Goal: Communication & Community: Share content

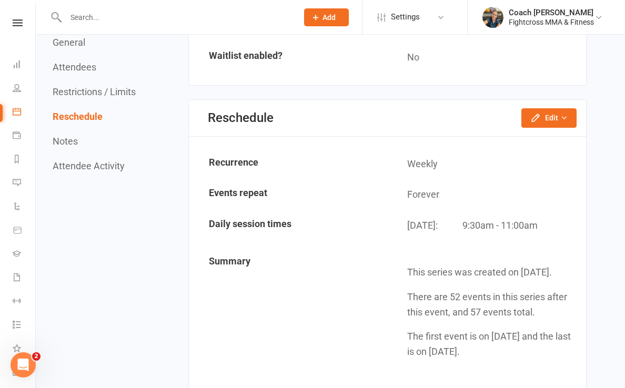
scroll to position [895, 0]
click at [544, 108] on button "Edit" at bounding box center [548, 117] width 55 height 19
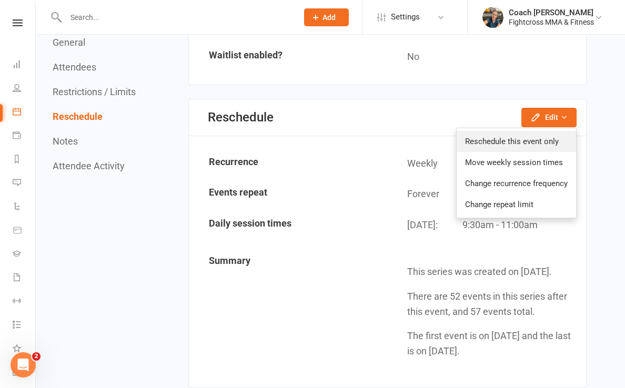
click at [515, 137] on link "Reschedule this event only" at bounding box center [516, 141] width 119 height 21
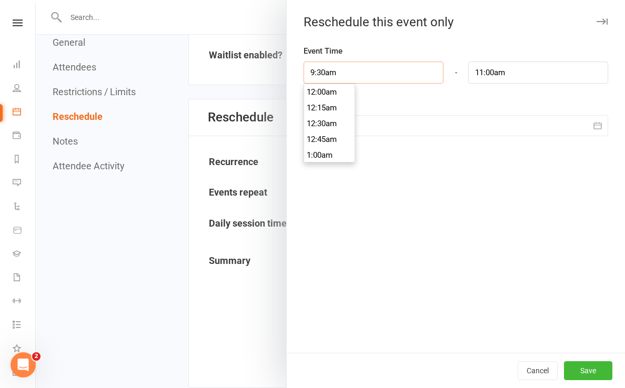
click at [379, 65] on input "9:30am" at bounding box center [374, 73] width 140 height 22
type input "8:00am"
type input "9:30am"
click at [315, 117] on li "8:00am" at bounding box center [329, 115] width 51 height 16
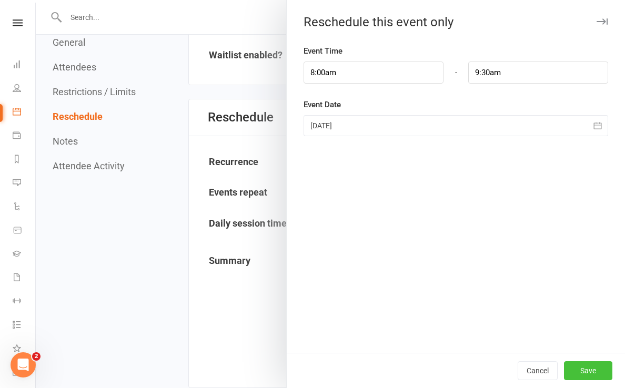
click at [587, 368] on button "Save" at bounding box center [588, 371] width 48 height 19
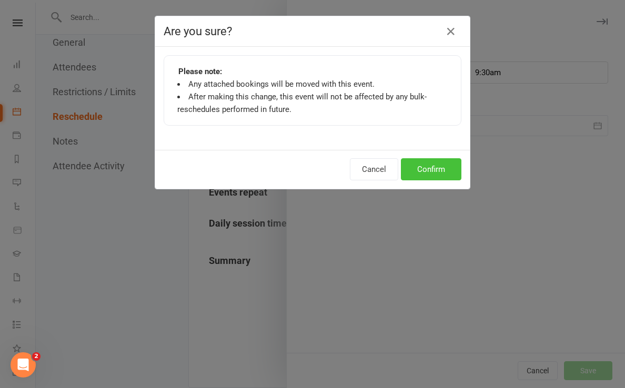
click at [424, 169] on button "Confirm" at bounding box center [431, 169] width 61 height 22
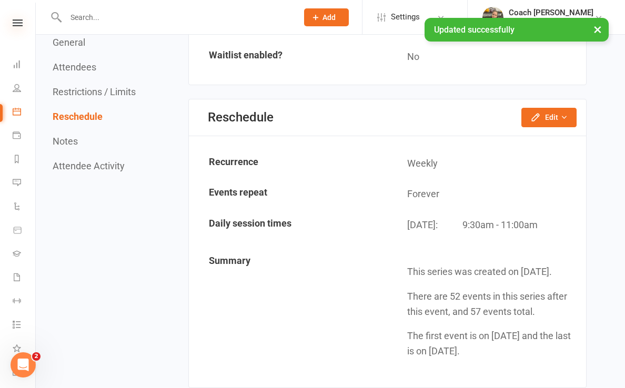
click at [22, 20] on icon at bounding box center [18, 22] width 10 height 7
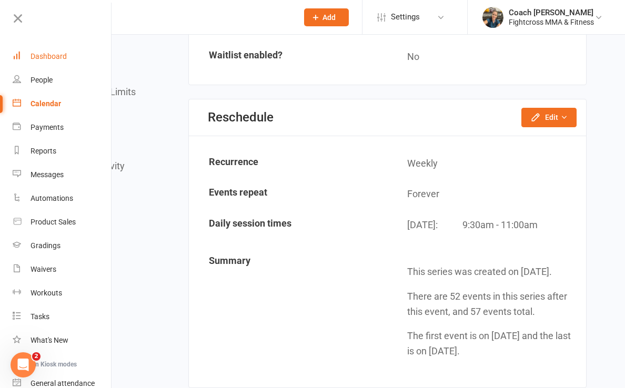
click at [46, 53] on div "Dashboard" at bounding box center [49, 56] width 36 height 8
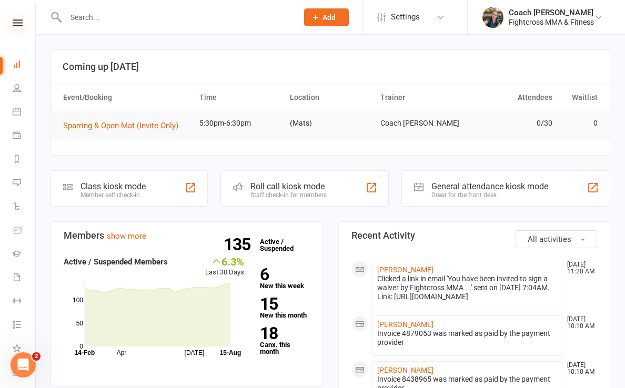
click at [15, 26] on icon at bounding box center [18, 22] width 10 height 7
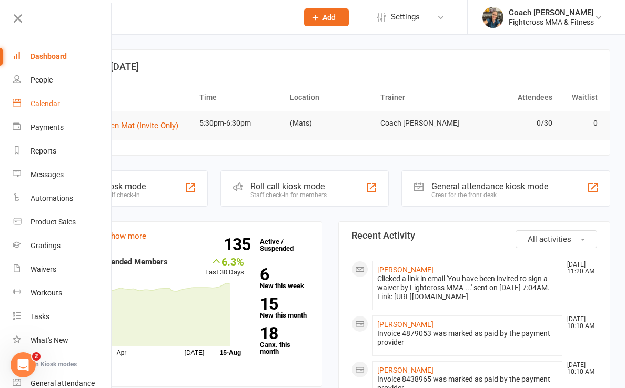
click at [47, 106] on div "Calendar" at bounding box center [45, 103] width 29 height 8
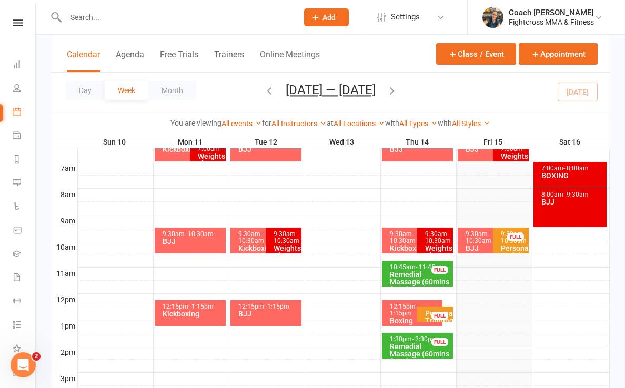
scroll to position [256, 0]
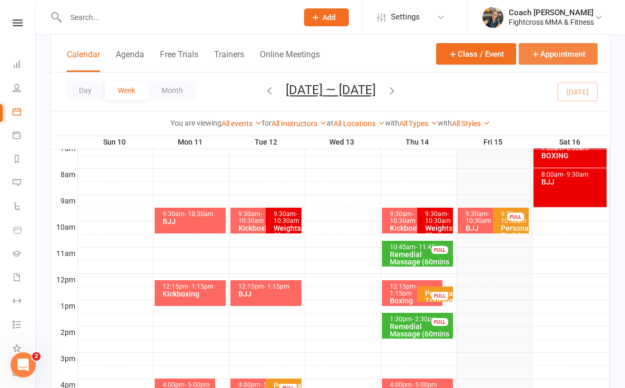
click at [558, 55] on button "Appointment" at bounding box center [558, 54] width 79 height 22
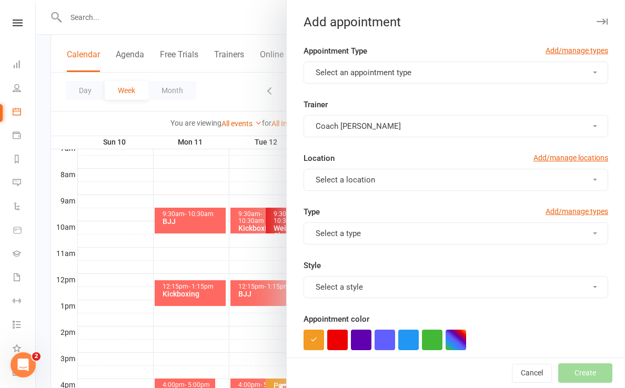
click at [519, 75] on button "Select an appointment type" at bounding box center [456, 73] width 305 height 22
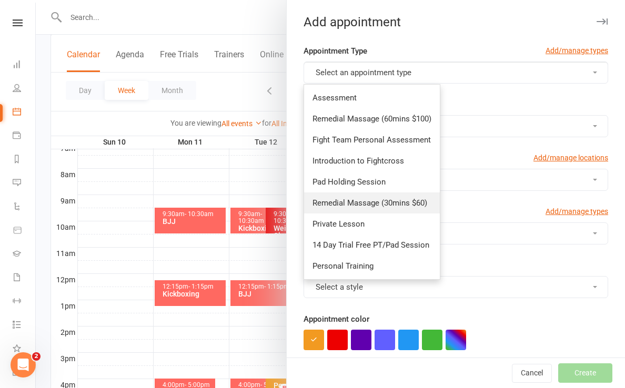
click at [394, 204] on span "Remedial Massage (30mins $60)" at bounding box center [370, 202] width 115 height 9
type input "12:00pm"
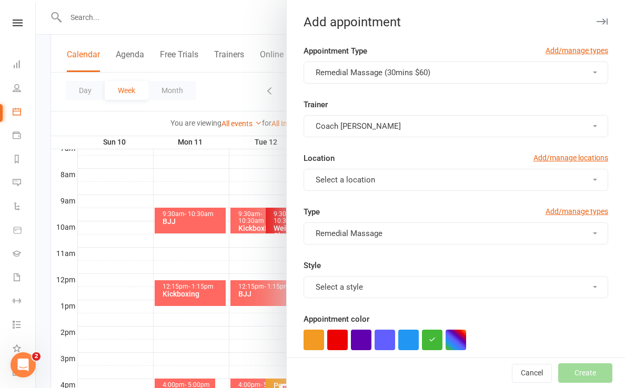
click at [434, 185] on button "Select a location" at bounding box center [456, 180] width 305 height 22
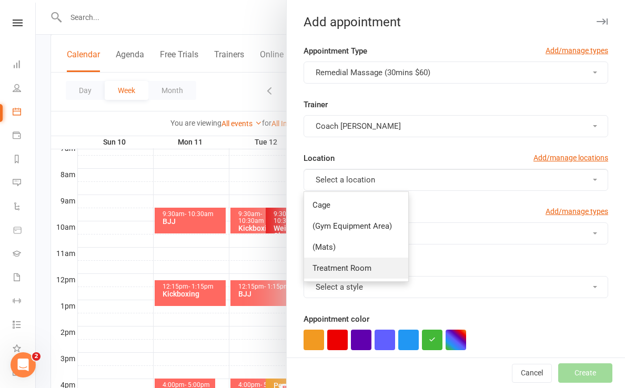
click at [378, 271] on link "Treatment Room" at bounding box center [356, 268] width 104 height 21
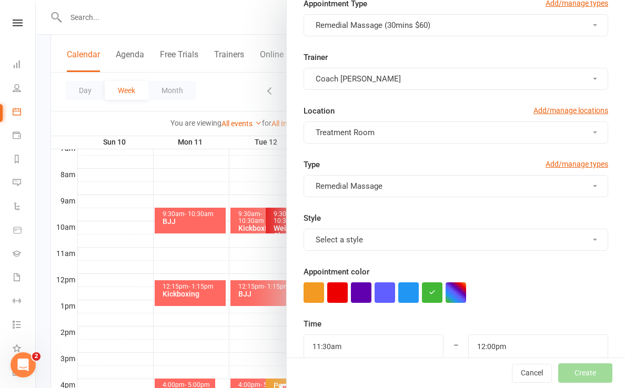
scroll to position [78, 0]
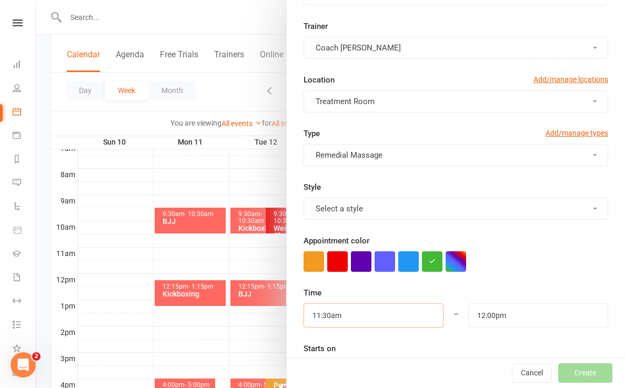
click at [363, 315] on input "11:30am" at bounding box center [374, 316] width 140 height 24
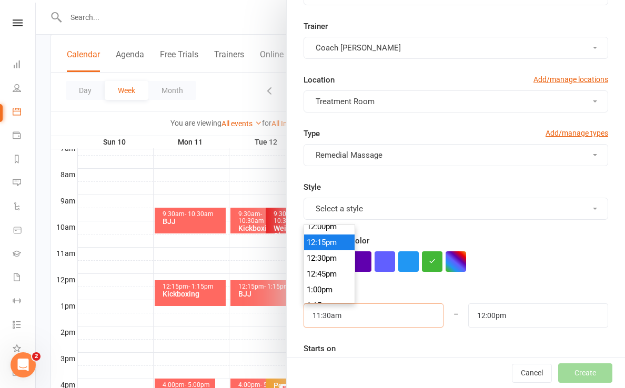
scroll to position [764, 0]
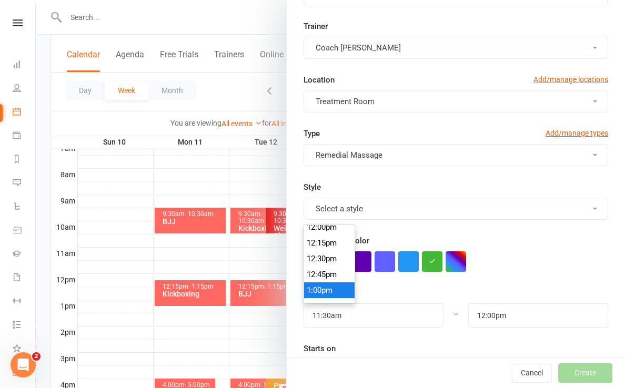
type input "1:00pm"
click at [321, 293] on li "1:00pm" at bounding box center [329, 291] width 51 height 16
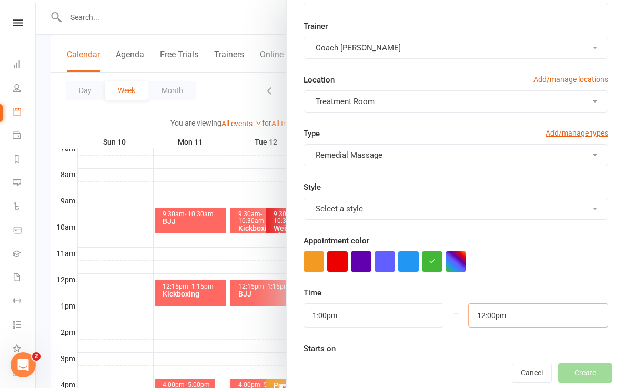
click at [514, 315] on input "12:00pm" at bounding box center [538, 316] width 140 height 24
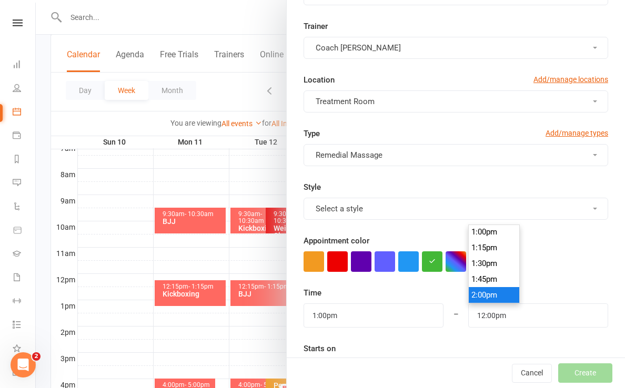
type input "2:00pm"
click at [496, 297] on li "2:00pm" at bounding box center [494, 295] width 51 height 16
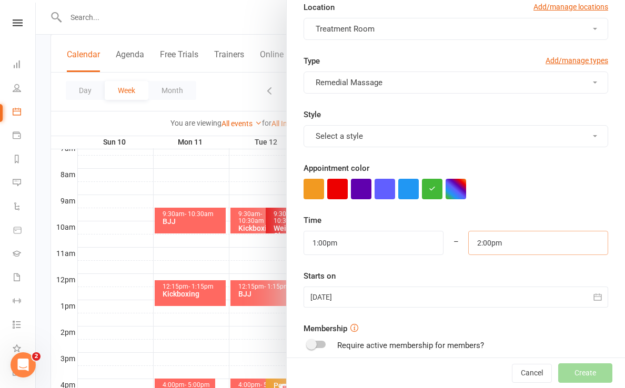
scroll to position [178, 0]
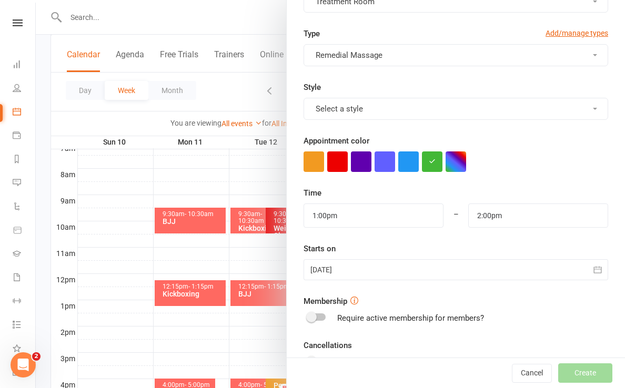
click at [594, 268] on icon "button" at bounding box center [598, 270] width 11 height 11
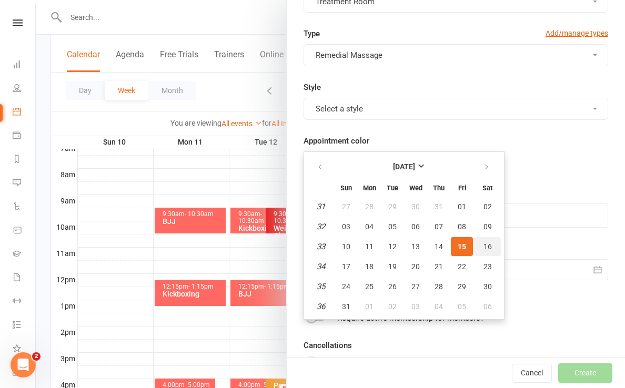
click at [487, 243] on span "16" at bounding box center [488, 247] width 8 height 8
type input "[DATE]"
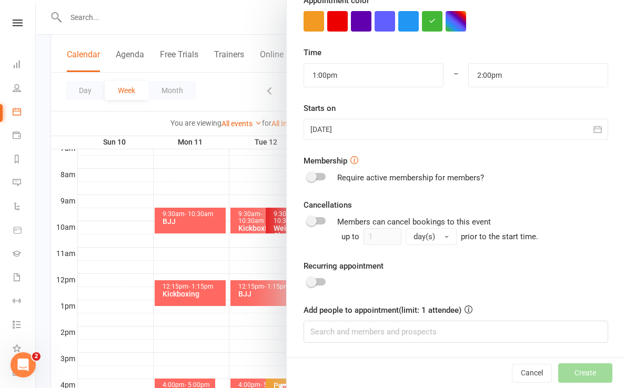
scroll to position [318, 0]
click at [390, 337] on input at bounding box center [456, 333] width 305 height 22
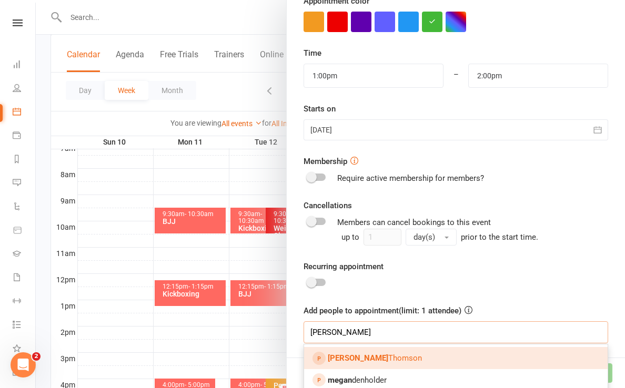
type input "[PERSON_NAME]"
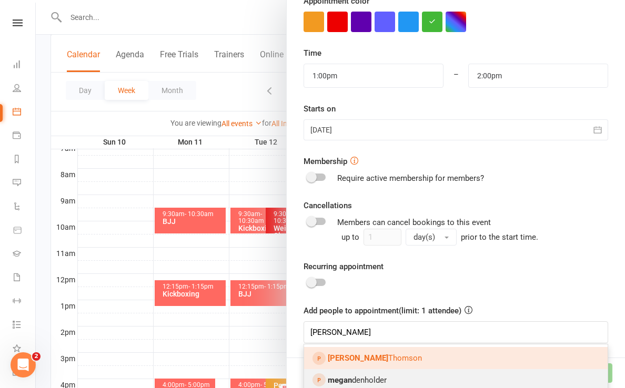
drag, startPoint x: 390, startPoint y: 337, endPoint x: 367, endPoint y: 383, distance: 51.3
click at [367, 383] on span "[PERSON_NAME]" at bounding box center [357, 380] width 59 height 9
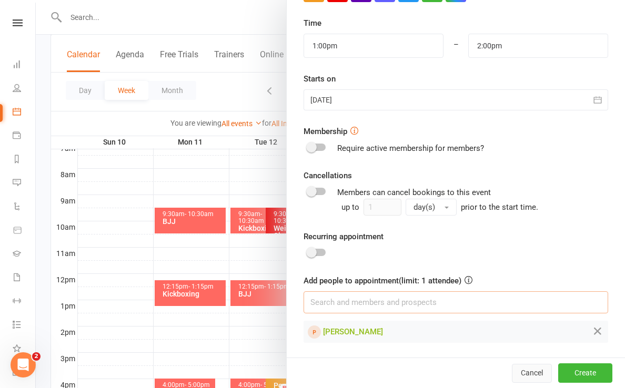
scroll to position [348, 0]
click at [599, 374] on button "Create" at bounding box center [585, 373] width 54 height 19
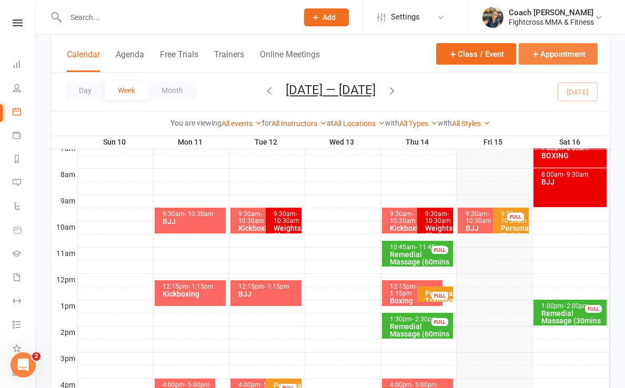
click at [565, 49] on button "Appointment" at bounding box center [558, 54] width 79 height 22
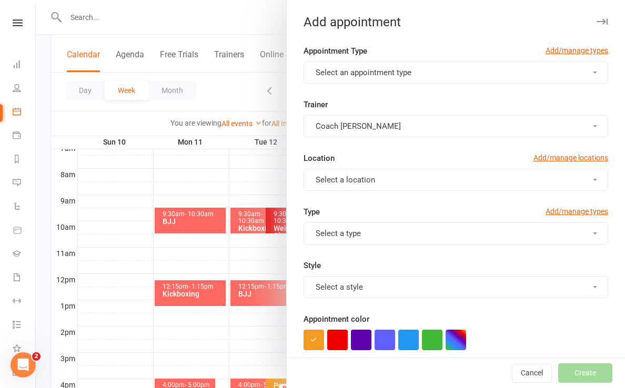
click at [452, 68] on button "Select an appointment type" at bounding box center [456, 73] width 305 height 22
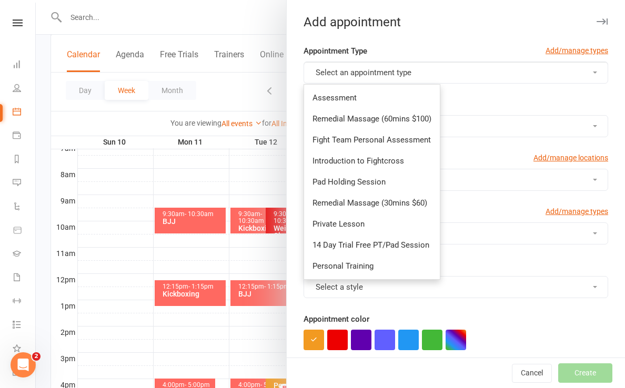
click at [612, 17] on div "Add appointment" at bounding box center [456, 22] width 338 height 15
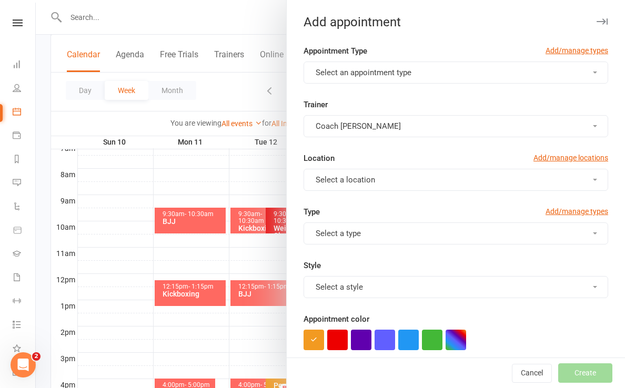
click at [602, 19] on icon "button" at bounding box center [602, 21] width 11 height 6
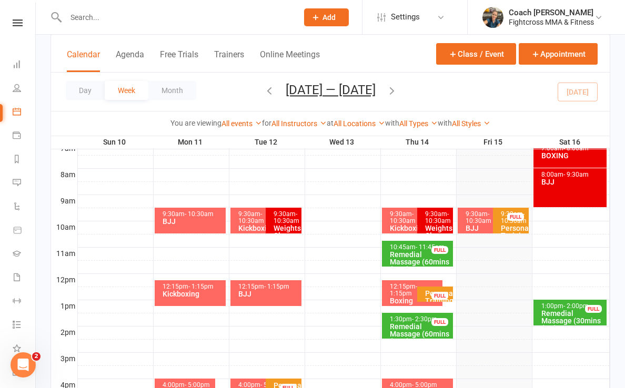
click at [551, 311] on div "Remedial Massage (30mins $60) - [PERSON_NAME]" at bounding box center [573, 324] width 64 height 29
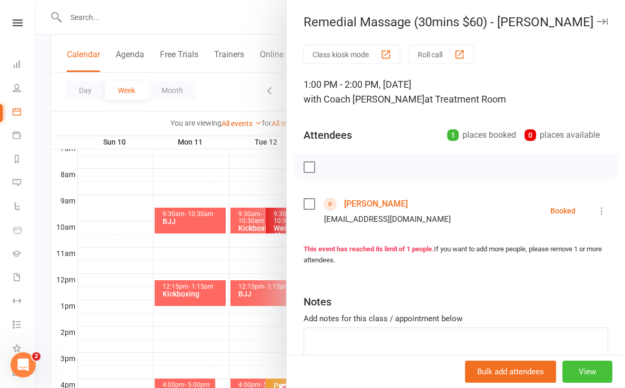
click at [579, 375] on button "View" at bounding box center [588, 372] width 50 height 22
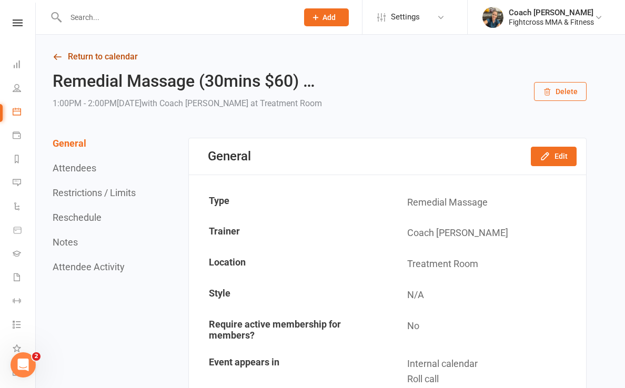
click at [71, 54] on link "Return to calendar" at bounding box center [320, 56] width 534 height 15
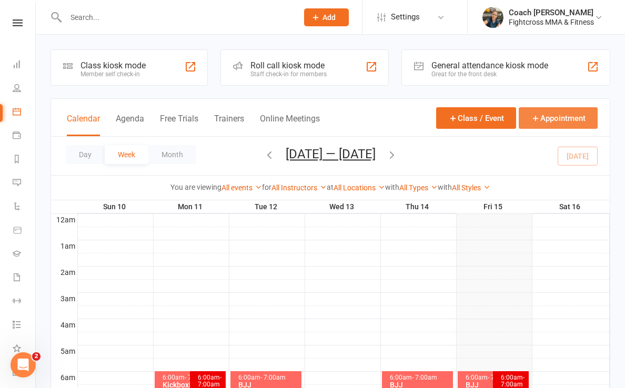
click at [558, 123] on button "Appointment" at bounding box center [558, 118] width 79 height 22
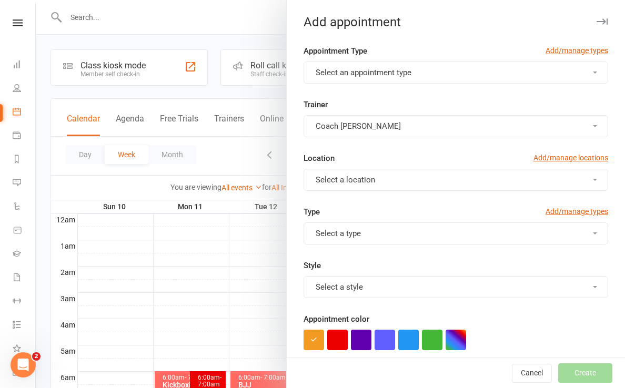
click at [548, 74] on button "Select an appointment type" at bounding box center [456, 73] width 305 height 22
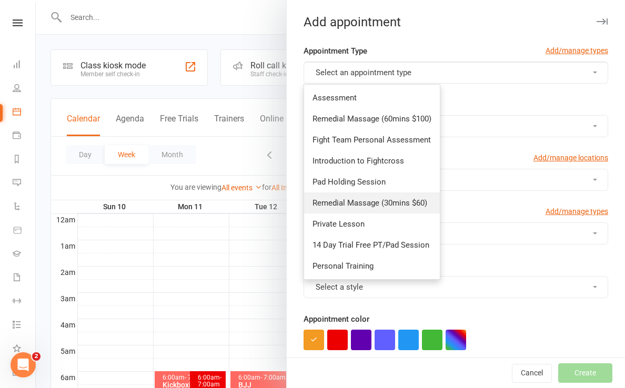
click at [357, 199] on span "Remedial Massage (30mins $60)" at bounding box center [370, 202] width 115 height 9
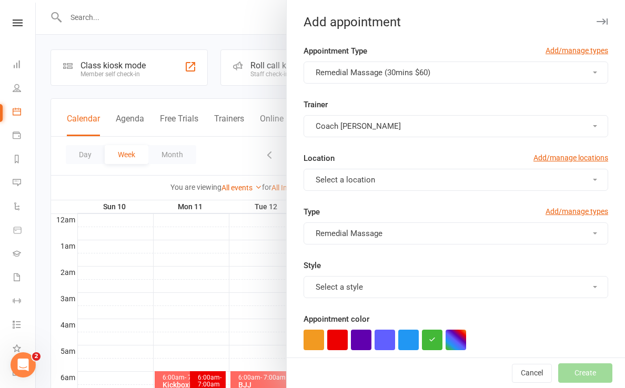
type input "12:00pm"
click at [411, 182] on button "Select a location" at bounding box center [456, 180] width 305 height 22
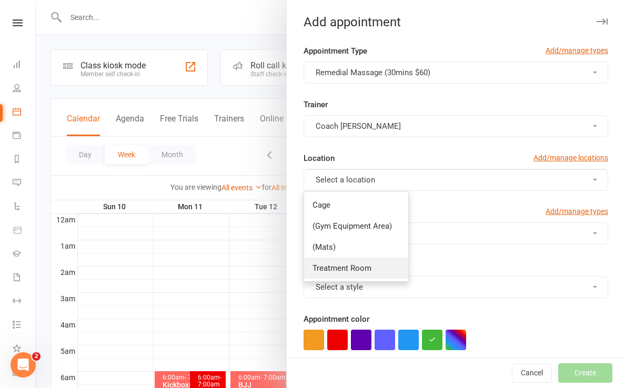
click at [365, 268] on span "Treatment Room" at bounding box center [342, 268] width 59 height 9
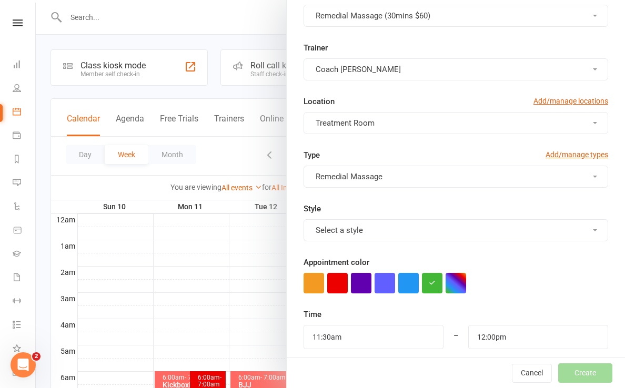
scroll to position [60, 0]
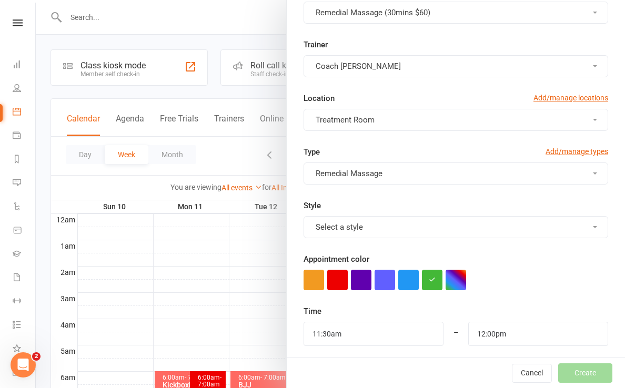
click at [410, 121] on button "Treatment Room" at bounding box center [456, 120] width 305 height 22
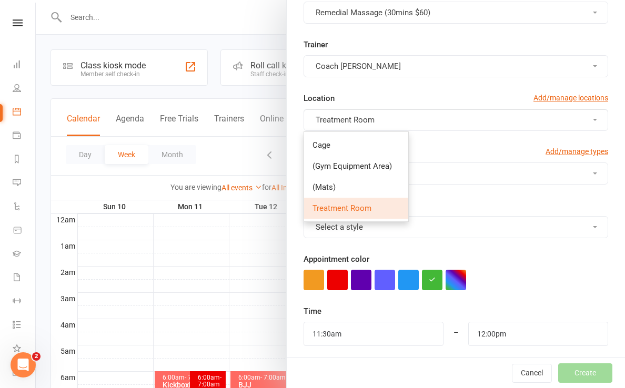
click at [368, 212] on span "Treatment Room" at bounding box center [342, 208] width 59 height 9
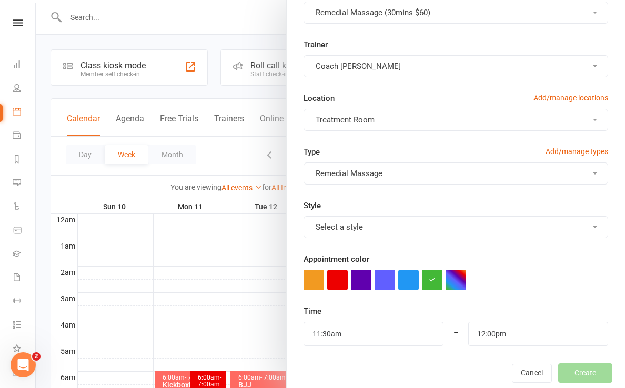
click at [356, 226] on span "Select a style" at bounding box center [339, 227] width 47 height 9
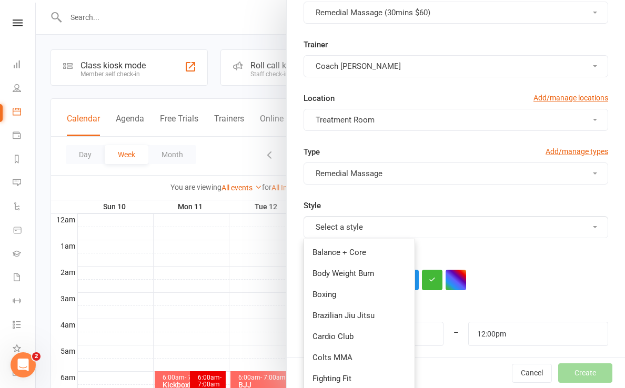
click at [356, 226] on span "Select a style" at bounding box center [339, 227] width 47 height 9
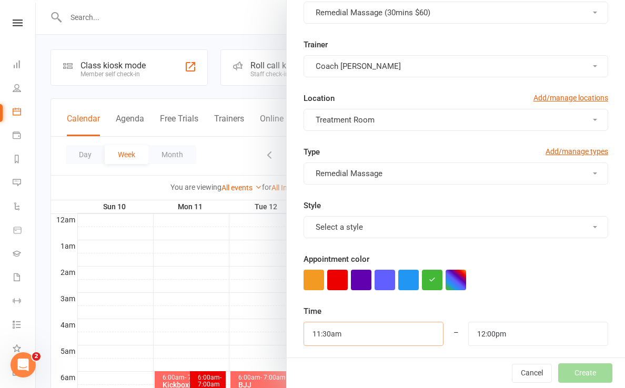
click at [371, 336] on input "11:30am" at bounding box center [374, 334] width 140 height 24
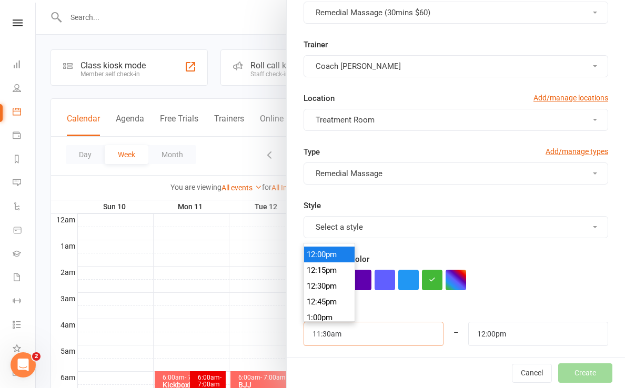
scroll to position [754, 0]
type input "12:15pm"
click at [326, 270] on li "12:15pm" at bounding box center [329, 272] width 51 height 16
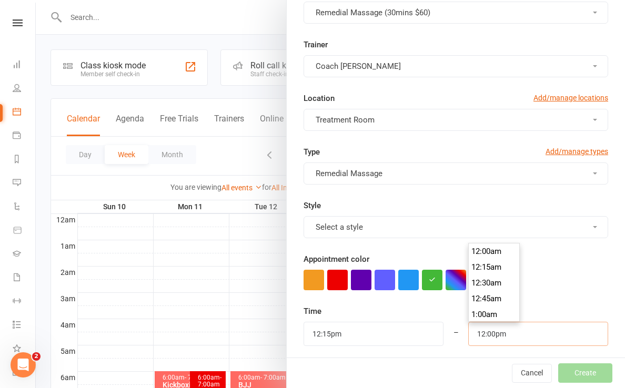
click at [518, 340] on input "12:00pm" at bounding box center [538, 334] width 140 height 24
click at [489, 303] on li "1:15pm" at bounding box center [494, 305] width 51 height 16
click at [511, 340] on input "1:15pm" at bounding box center [538, 334] width 140 height 24
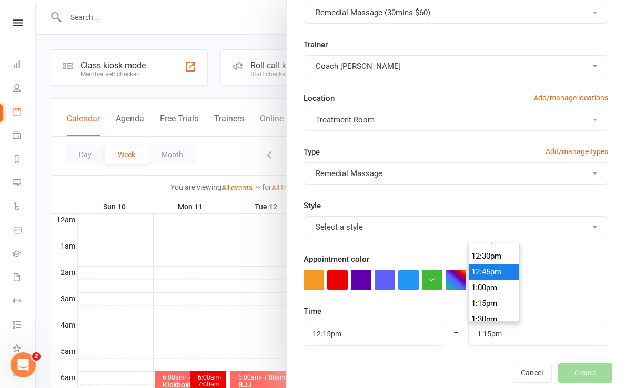
type input "12:45pm"
click at [499, 267] on li "12:45pm" at bounding box center [494, 272] width 51 height 16
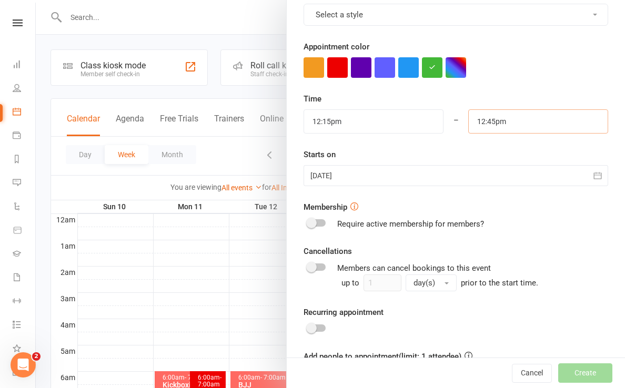
scroll to position [274, 0]
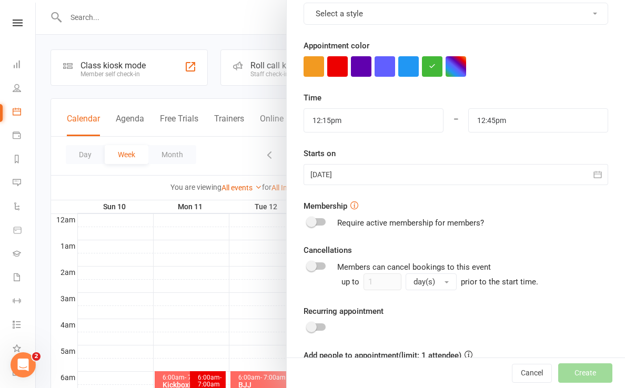
click at [560, 179] on div at bounding box center [456, 174] width 305 height 21
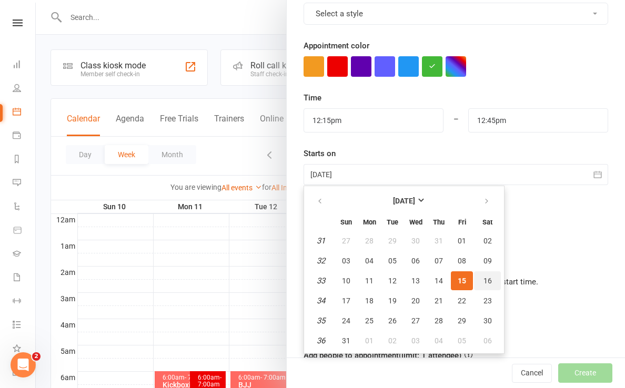
click at [484, 280] on span "16" at bounding box center [488, 281] width 8 height 8
type input "[DATE]"
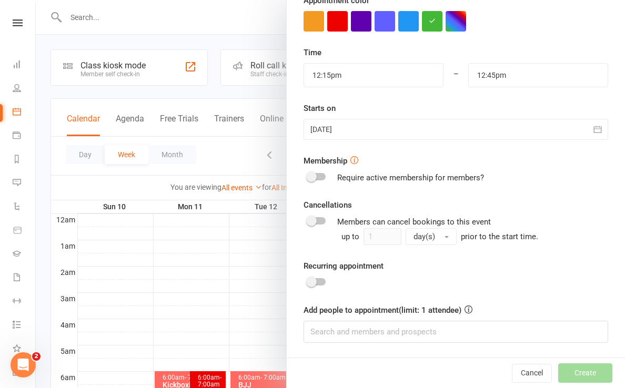
scroll to position [318, 0]
click at [363, 332] on input at bounding box center [456, 333] width 305 height 22
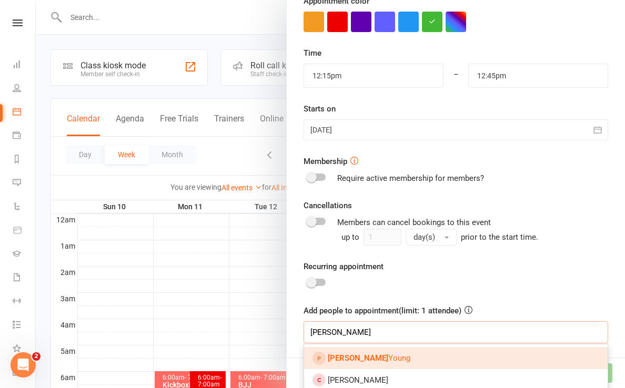
type input "[PERSON_NAME]"
drag, startPoint x: 363, startPoint y: 332, endPoint x: 357, endPoint y: 360, distance: 29.4
click at [357, 360] on strong "[PERSON_NAME]" at bounding box center [358, 358] width 61 height 9
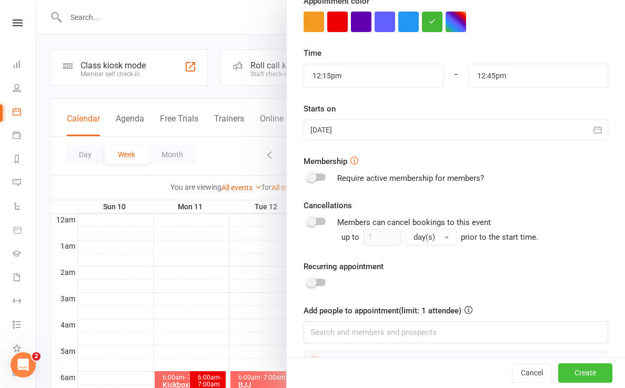
click at [588, 369] on button "Create" at bounding box center [585, 373] width 54 height 19
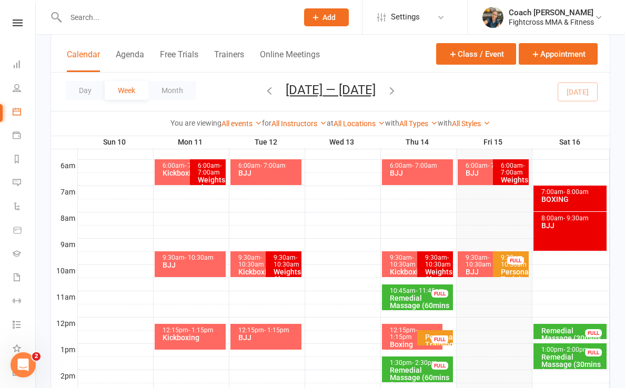
scroll to position [237, 0]
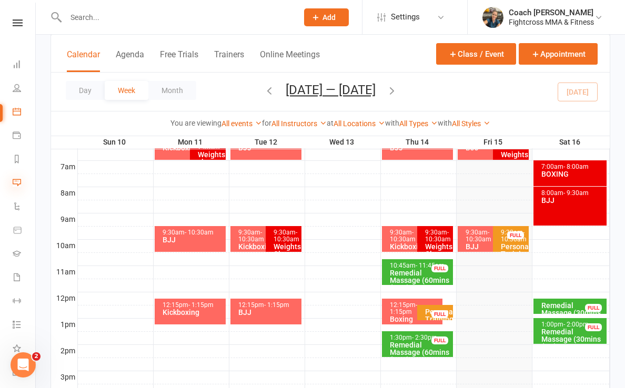
click at [20, 184] on icon at bounding box center [17, 182] width 8 height 8
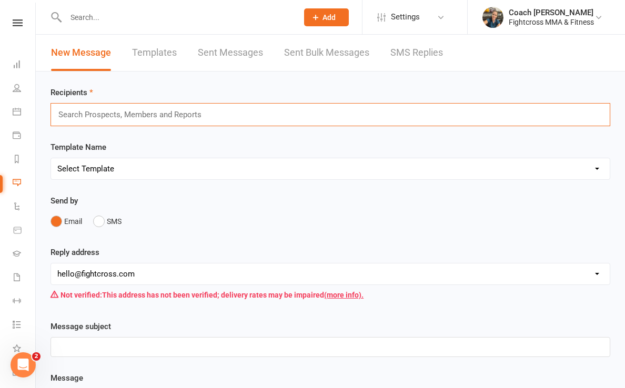
click at [164, 118] on input "text" at bounding box center [134, 115] width 155 height 14
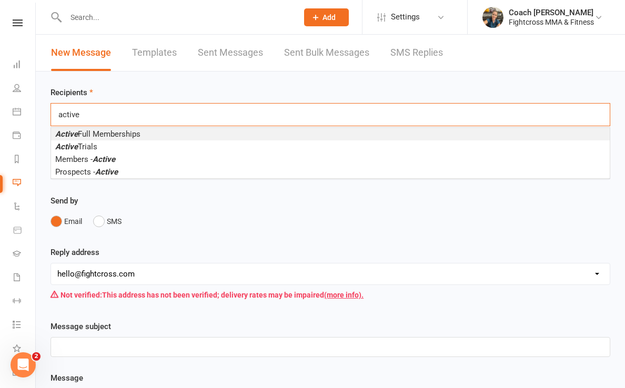
type input "active"
click at [140, 134] on span "Active Full Memberships" at bounding box center [97, 133] width 85 height 9
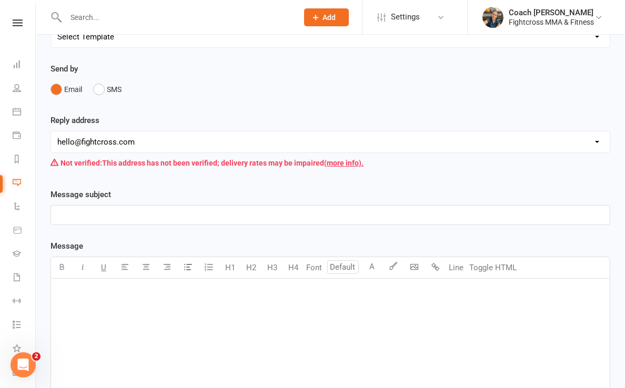
scroll to position [136, 0]
click at [88, 218] on p "﻿" at bounding box center [330, 214] width 546 height 13
click at [85, 294] on p "﻿" at bounding box center [330, 291] width 546 height 13
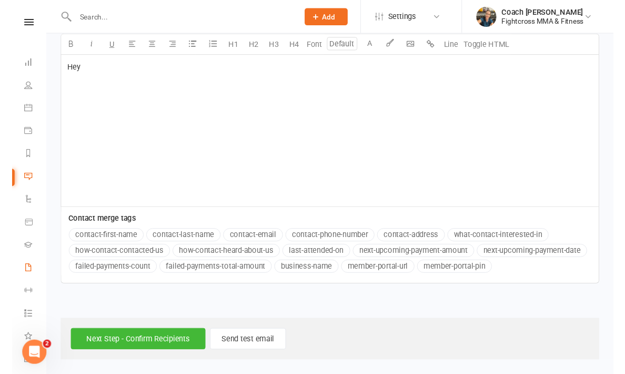
scroll to position [366, 0]
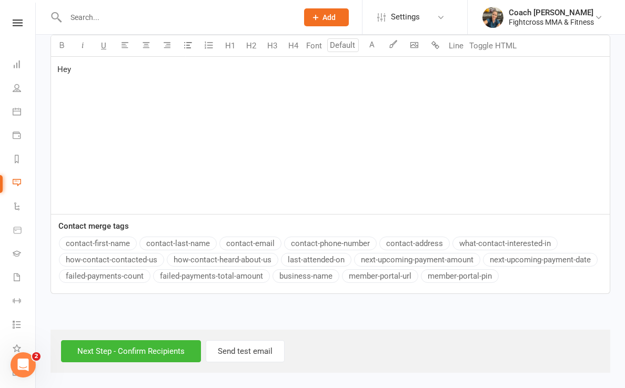
click at [89, 237] on button "contact-first-name" at bounding box center [98, 244] width 78 height 14
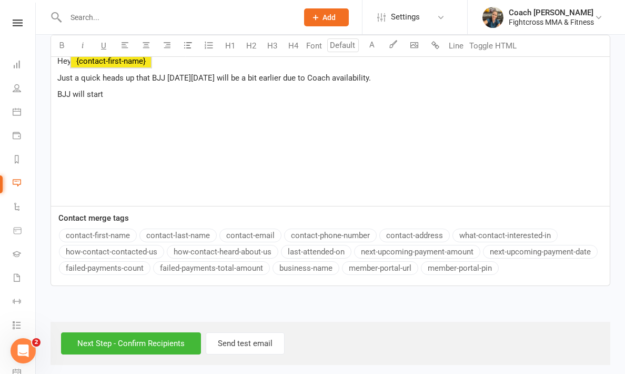
drag, startPoint x: 56, startPoint y: 62, endPoint x: 119, endPoint y: 94, distance: 70.1
click at [119, 94] on div "Hey ﻿ {contact-first-name} Just a quick heads up that BJJ [DATE][DATE] will be …" at bounding box center [330, 127] width 559 height 158
copy div "Hey ﻿ {contact-first-name} Just a quick heads up that BJJ [DATE][DATE] will be …"
click at [147, 99] on p "BJJ will start" at bounding box center [330, 94] width 546 height 13
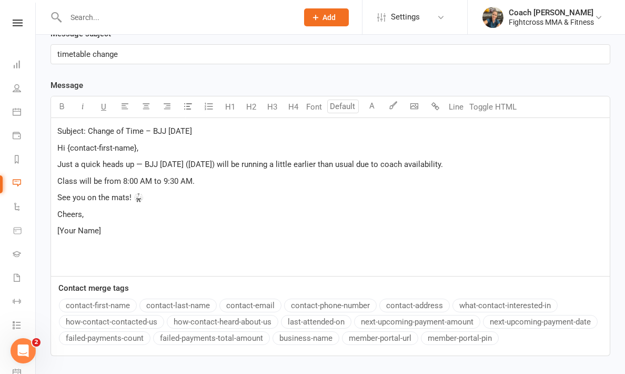
scroll to position [275, 0]
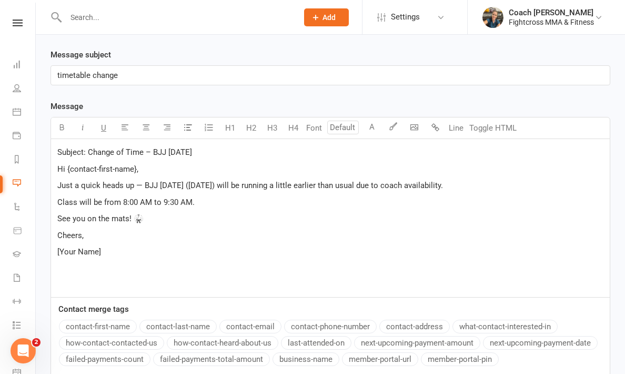
drag, startPoint x: 87, startPoint y: 150, endPoint x: 217, endPoint y: 150, distance: 130.0
click at [217, 150] on p "Subject: Change of Time – BJJ [DATE]" at bounding box center [330, 152] width 546 height 13
copy span "Change of Time – BJJ [DATE]"
click at [121, 75] on p "timetable change" at bounding box center [330, 75] width 546 height 13
click at [222, 152] on p "Subject: Change of Time – BJJ [DATE]" at bounding box center [330, 152] width 546 height 13
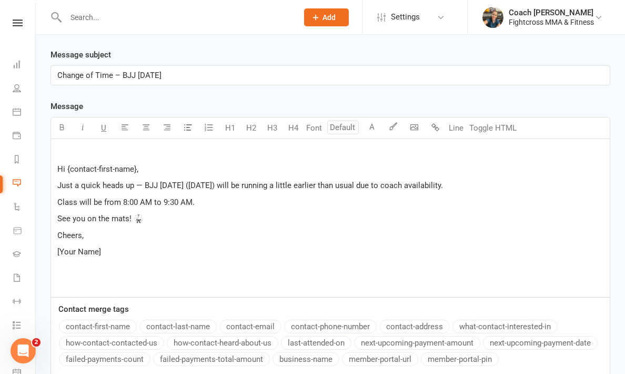
click at [57, 167] on span "Hi {contact-first-name}," at bounding box center [97, 168] width 81 height 9
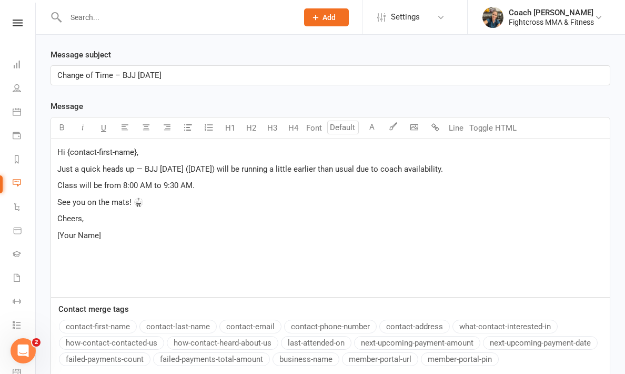
click at [135, 151] on span "Hi {contact-first-name}," at bounding box center [97, 151] width 81 height 9
click at [104, 322] on button "contact-first-name" at bounding box center [98, 326] width 78 height 14
click at [105, 238] on p "[Your Name]" at bounding box center [330, 235] width 546 height 13
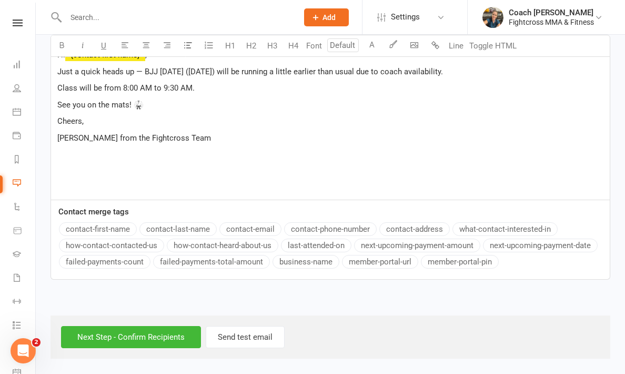
scroll to position [381, 0]
click at [142, 327] on input "Next Step - Confirm Recipients" at bounding box center [131, 337] width 140 height 22
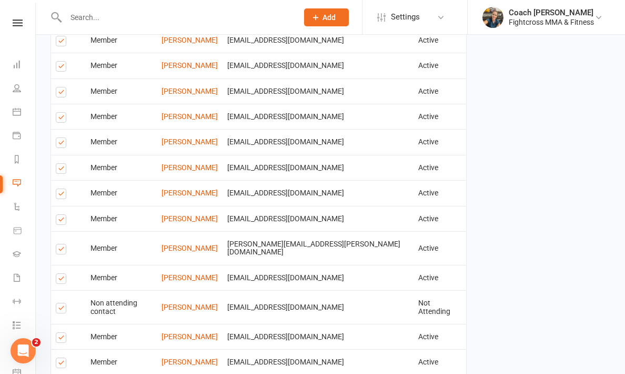
scroll to position [548, 0]
click at [61, 94] on label at bounding box center [63, 94] width 14 height 0
click at [61, 88] on input "checkbox" at bounding box center [59, 88] width 7 height 0
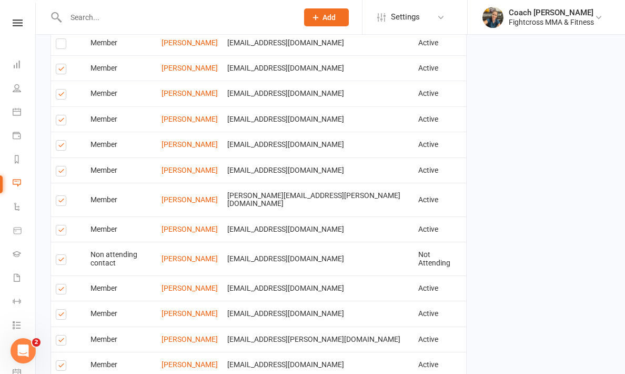
scroll to position [596, 0]
click at [60, 96] on label at bounding box center [63, 96] width 14 height 0
click at [60, 90] on input "checkbox" at bounding box center [59, 90] width 7 height 0
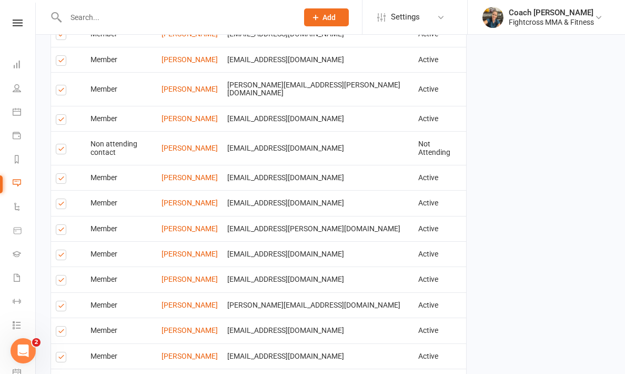
scroll to position [717, 0]
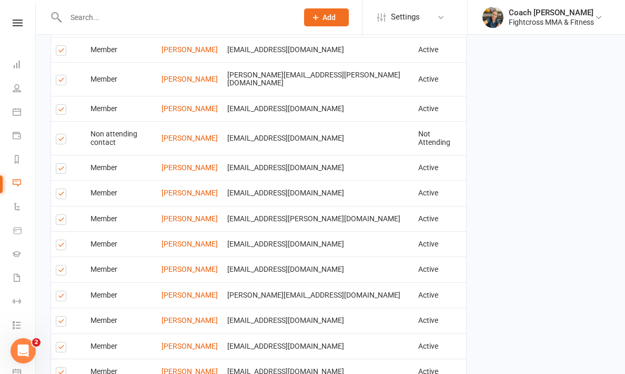
click at [61, 140] on label at bounding box center [63, 140] width 14 height 0
click at [61, 134] on input "checkbox" at bounding box center [59, 134] width 7 height 0
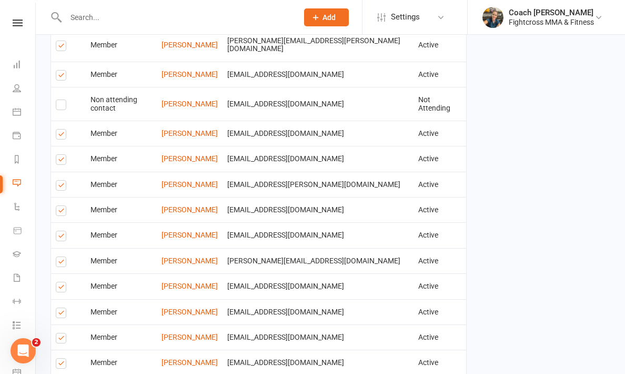
scroll to position [751, 0]
click at [62, 162] on label at bounding box center [63, 162] width 14 height 0
click at [62, 155] on input "checkbox" at bounding box center [59, 155] width 7 height 0
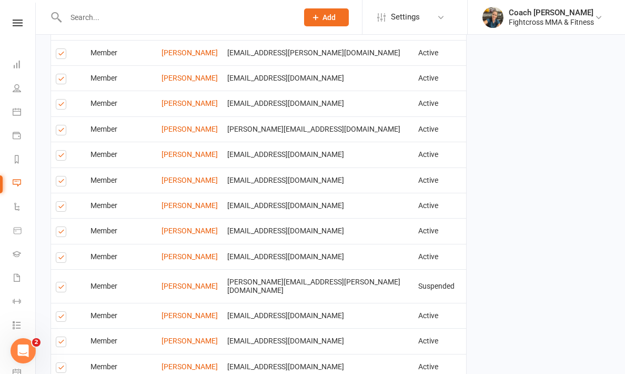
scroll to position [884, 0]
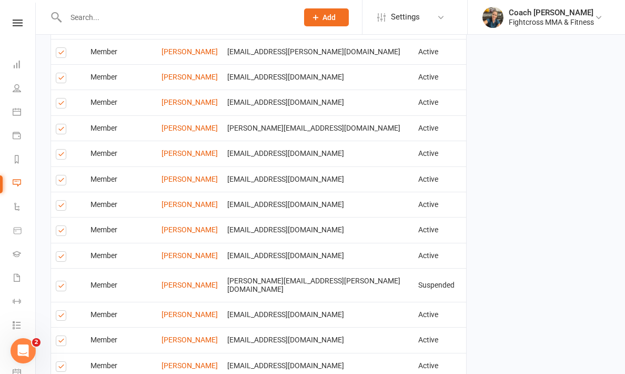
click at [63, 131] on label at bounding box center [63, 131] width 14 height 0
click at [63, 124] on input "checkbox" at bounding box center [59, 124] width 7 height 0
click at [63, 131] on label at bounding box center [63, 131] width 14 height 0
click at [63, 124] on input "checkbox" at bounding box center [59, 124] width 7 height 0
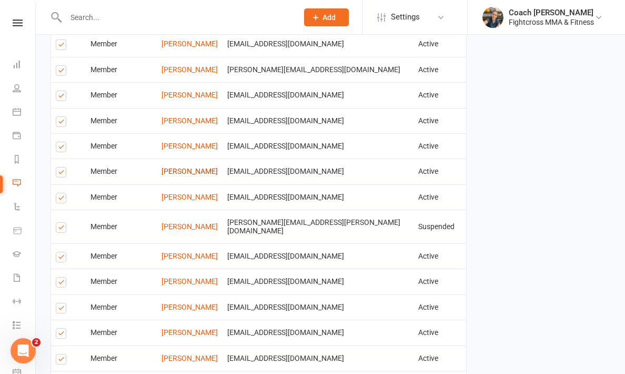
scroll to position [998, 0]
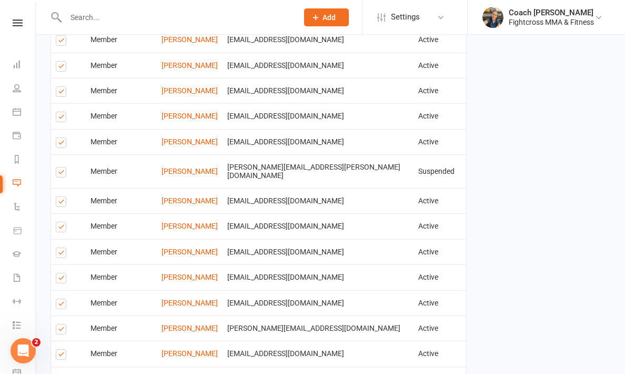
click at [59, 174] on label at bounding box center [63, 174] width 14 height 0
click at [59, 167] on input "checkbox" at bounding box center [59, 167] width 7 height 0
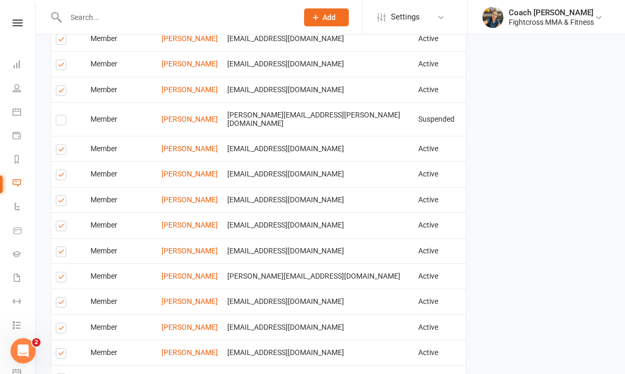
scroll to position [1050, 0]
click at [59, 176] on label at bounding box center [63, 176] width 14 height 0
click at [59, 169] on input "checkbox" at bounding box center [59, 169] width 7 height 0
click at [63, 202] on label at bounding box center [63, 202] width 14 height 0
click at [63, 195] on input "checkbox" at bounding box center [59, 195] width 7 height 0
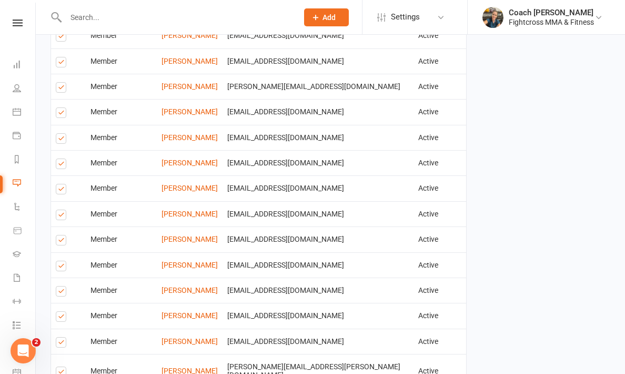
scroll to position [1241, 0]
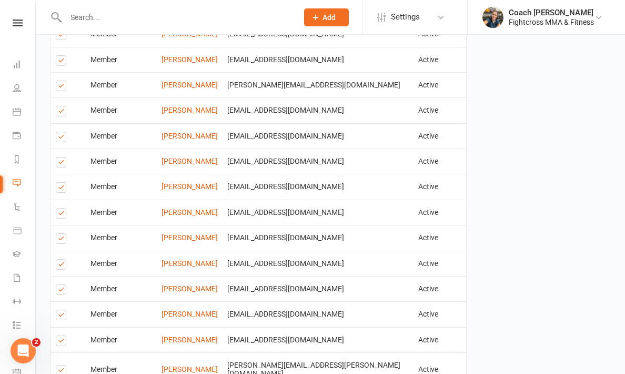
click at [62, 240] on label at bounding box center [63, 240] width 14 height 0
click at [62, 234] on input "checkbox" at bounding box center [59, 234] width 7 height 0
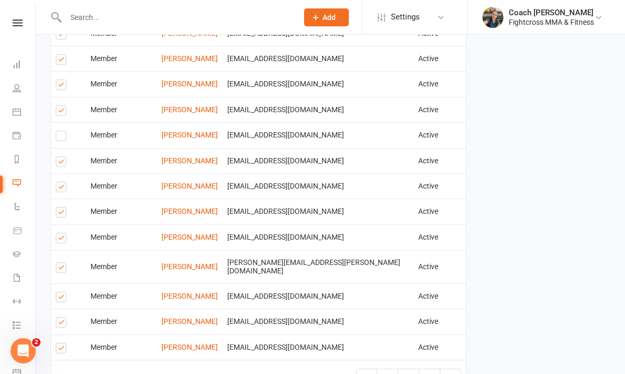
scroll to position [1344, 0]
click at [62, 213] on label at bounding box center [63, 213] width 14 height 0
click at [62, 207] on input "checkbox" at bounding box center [59, 207] width 7 height 0
click at [62, 239] on label at bounding box center [63, 239] width 14 height 0
click at [62, 233] on input "checkbox" at bounding box center [59, 233] width 7 height 0
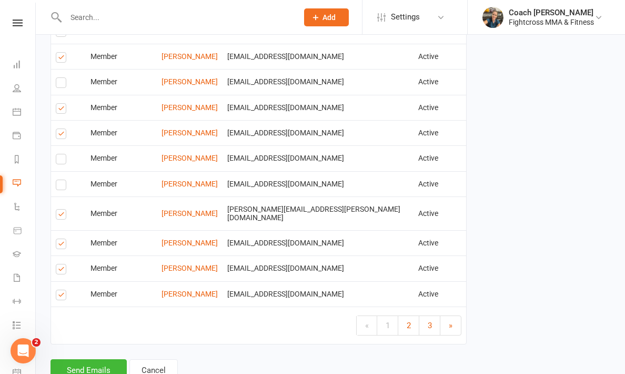
scroll to position [1403, 0]
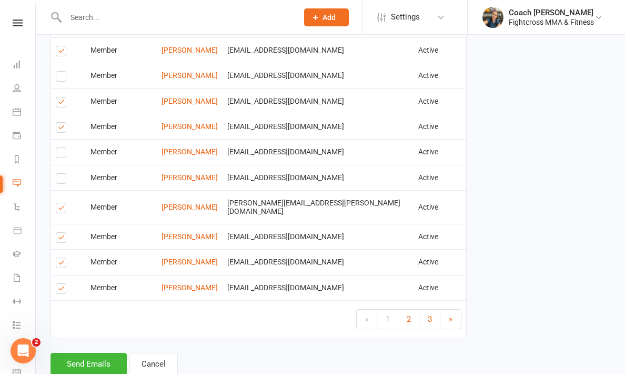
click at [61, 264] on label at bounding box center [63, 264] width 14 height 0
click at [61, 258] on input "checkbox" at bounding box center [59, 258] width 7 height 0
click at [410, 314] on span "2" at bounding box center [409, 318] width 4 height 9
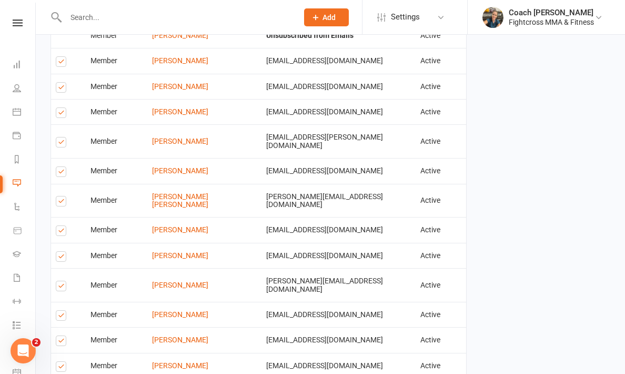
scroll to position [507, 0]
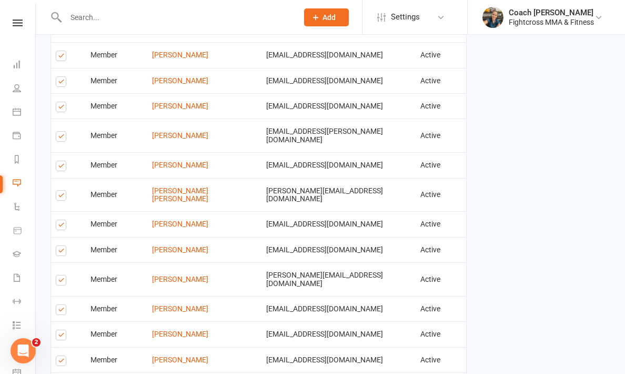
click at [61, 197] on label at bounding box center [63, 197] width 14 height 0
click at [61, 190] on input "checkbox" at bounding box center [59, 190] width 7 height 0
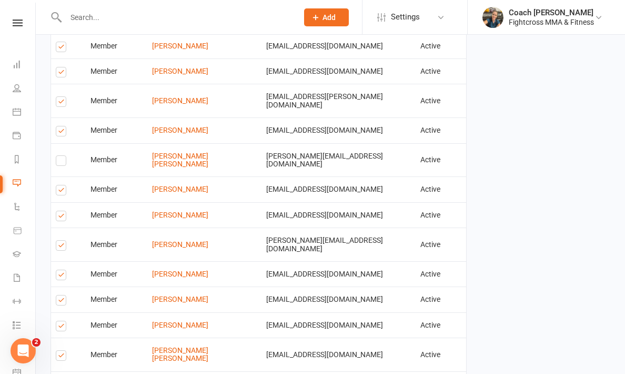
scroll to position [544, 0]
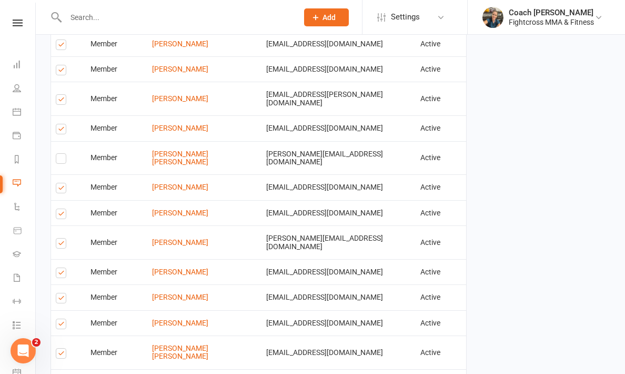
click at [62, 215] on label at bounding box center [63, 215] width 14 height 0
click at [62, 209] on input "checkbox" at bounding box center [59, 209] width 7 height 0
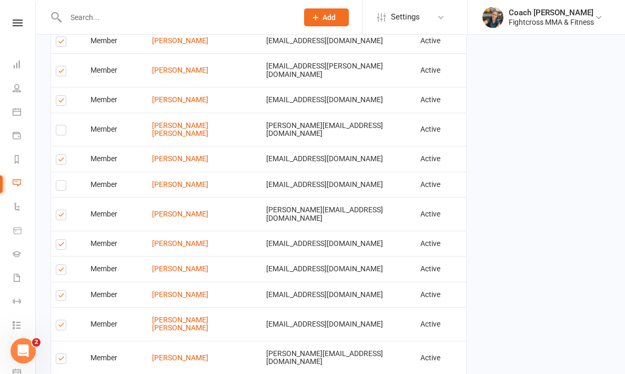
scroll to position [588, 0]
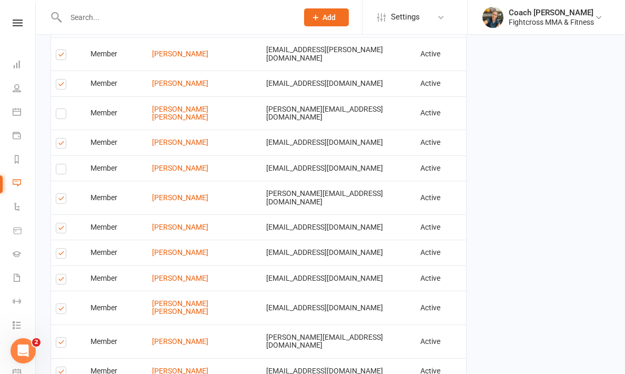
click at [62, 229] on label at bounding box center [63, 229] width 14 height 0
click at [62, 223] on input "checkbox" at bounding box center [59, 223] width 7 height 0
click at [62, 255] on label at bounding box center [63, 255] width 14 height 0
click at [62, 248] on input "checkbox" at bounding box center [59, 248] width 7 height 0
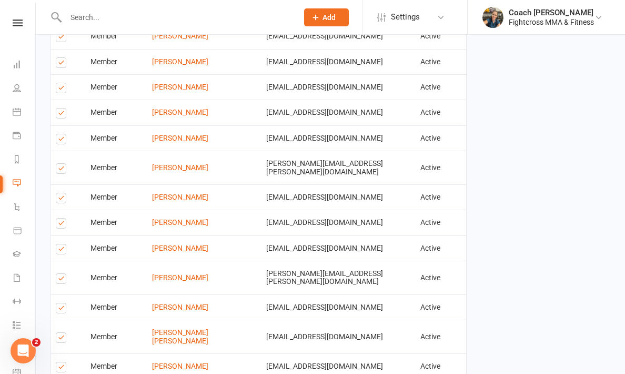
scroll to position [1009, 0]
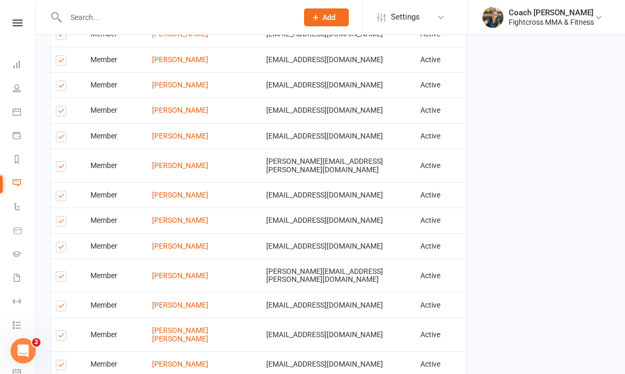
click at [62, 223] on label at bounding box center [63, 223] width 14 height 0
click at [62, 216] on input "checkbox" at bounding box center [59, 216] width 7 height 0
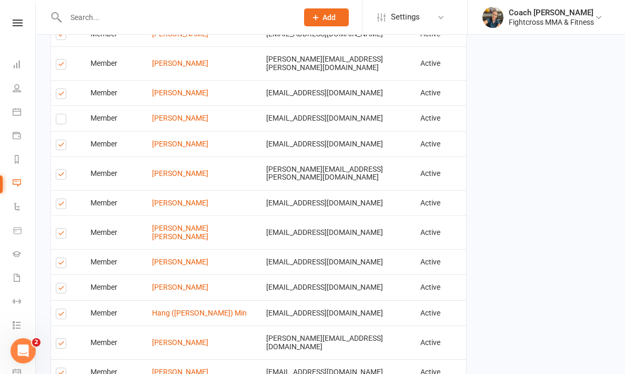
scroll to position [1137, 0]
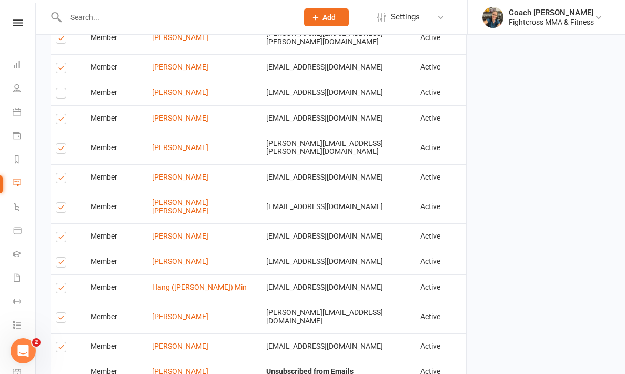
click at [62, 179] on label at bounding box center [63, 179] width 14 height 0
click at [62, 173] on input "checkbox" at bounding box center [59, 173] width 7 height 0
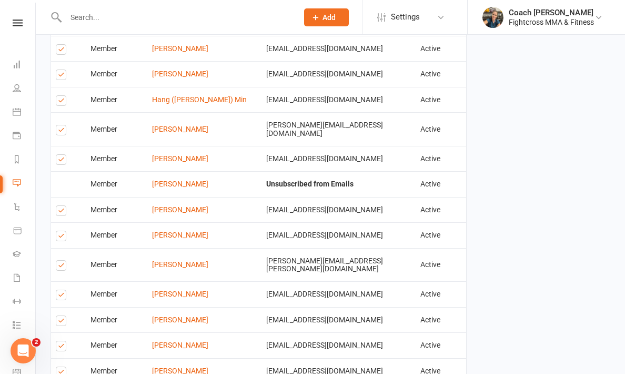
scroll to position [1324, 0]
click at [64, 212] on label at bounding box center [63, 212] width 14 height 0
click at [63, 206] on input "checkbox" at bounding box center [59, 206] width 7 height 0
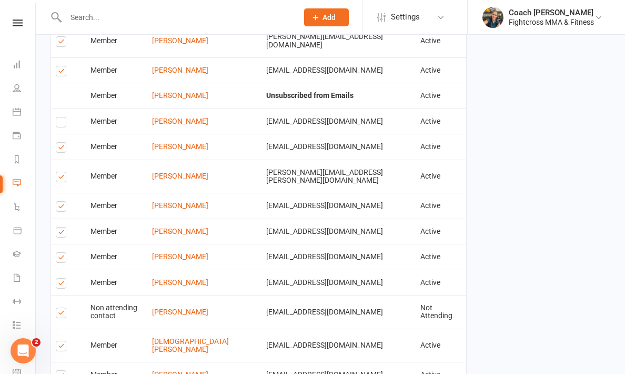
scroll to position [1411, 0]
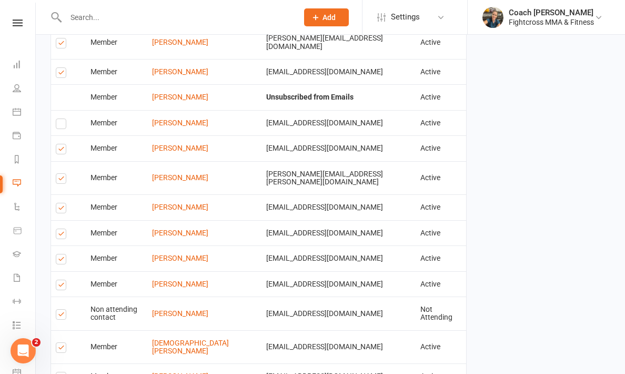
click at [62, 316] on label at bounding box center [63, 316] width 14 height 0
click at [62, 309] on input "checkbox" at bounding box center [59, 309] width 7 height 0
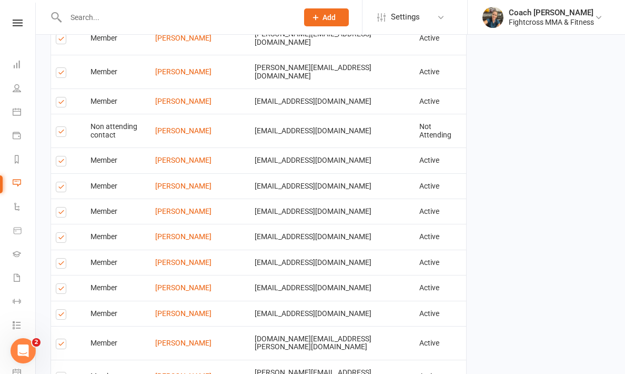
scroll to position [403, 0]
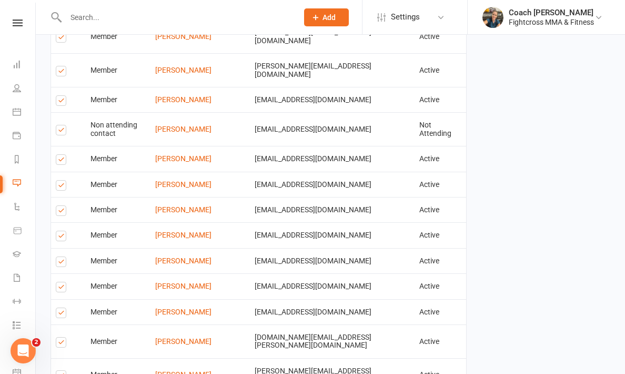
click at [60, 102] on label at bounding box center [63, 102] width 14 height 0
click at [60, 96] on input "checkbox" at bounding box center [59, 96] width 7 height 0
click at [60, 132] on label at bounding box center [63, 132] width 14 height 0
click at [60, 125] on input "checkbox" at bounding box center [59, 125] width 7 height 0
click at [58, 187] on label at bounding box center [63, 187] width 14 height 0
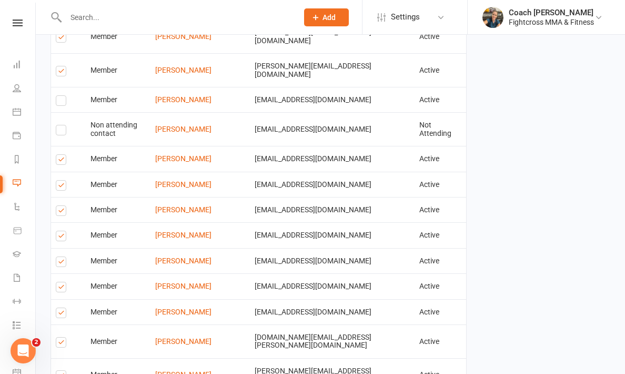
click at [58, 180] on input "checkbox" at bounding box center [59, 180] width 7 height 0
click at [59, 212] on label at bounding box center [63, 212] width 14 height 0
click at [59, 206] on input "checkbox" at bounding box center [59, 206] width 7 height 0
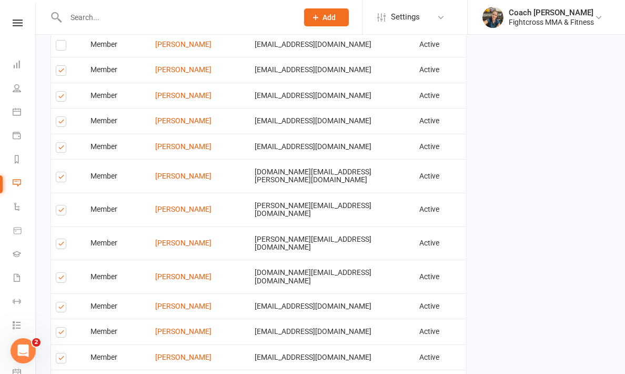
scroll to position [571, 0]
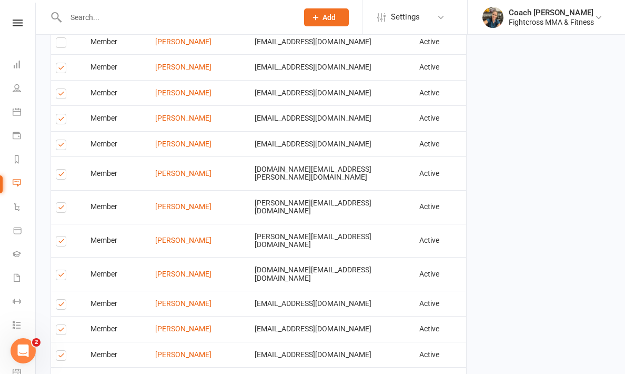
click at [61, 276] on label at bounding box center [63, 276] width 14 height 0
click at [61, 270] on input "checkbox" at bounding box center [59, 270] width 7 height 0
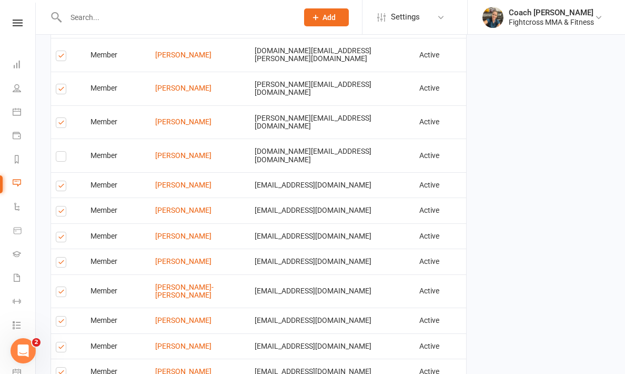
scroll to position [689, 0]
click at [62, 294] on label at bounding box center [63, 294] width 14 height 0
click at [62, 287] on input "checkbox" at bounding box center [59, 287] width 7 height 0
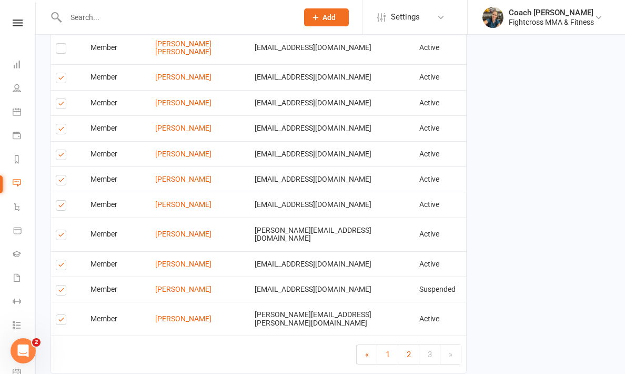
scroll to position [931, 0]
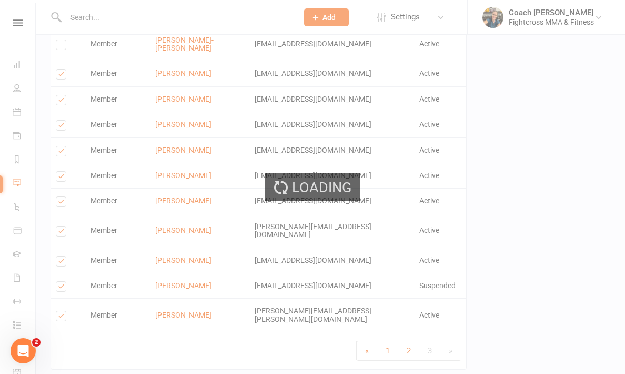
scroll to position [927, 0]
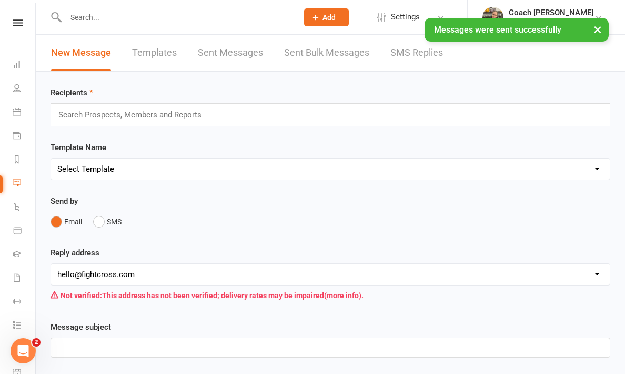
click at [24, 22] on link at bounding box center [17, 22] width 37 height 7
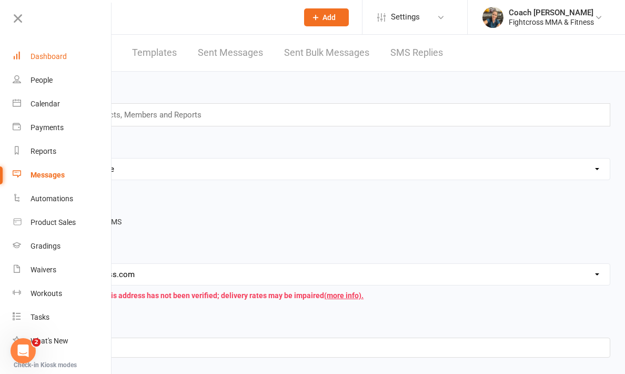
click at [51, 58] on div "Dashboard" at bounding box center [49, 56] width 36 height 8
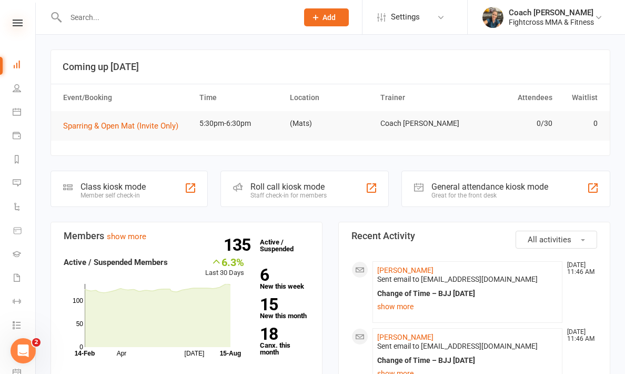
click at [15, 22] on icon at bounding box center [18, 22] width 10 height 7
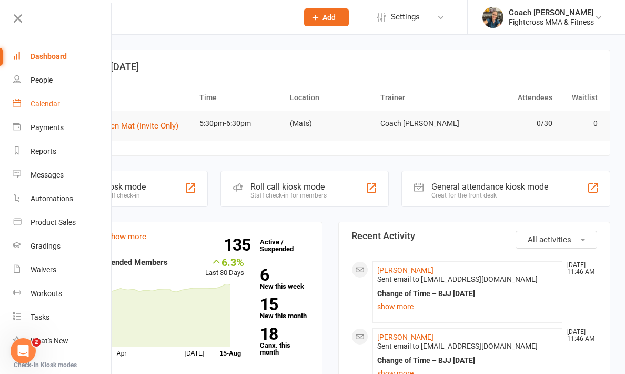
click at [35, 105] on div "Calendar" at bounding box center [45, 103] width 29 height 8
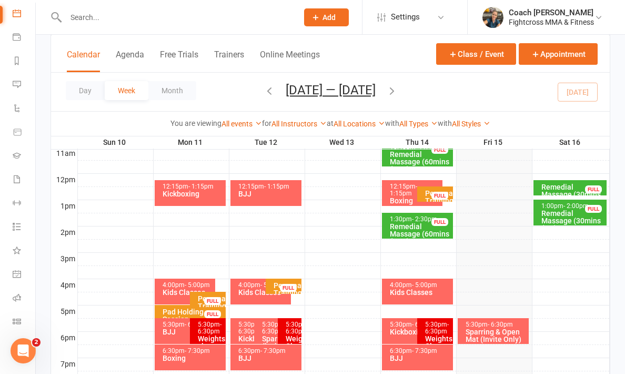
scroll to position [356, 0]
